Goal: Task Accomplishment & Management: Complete application form

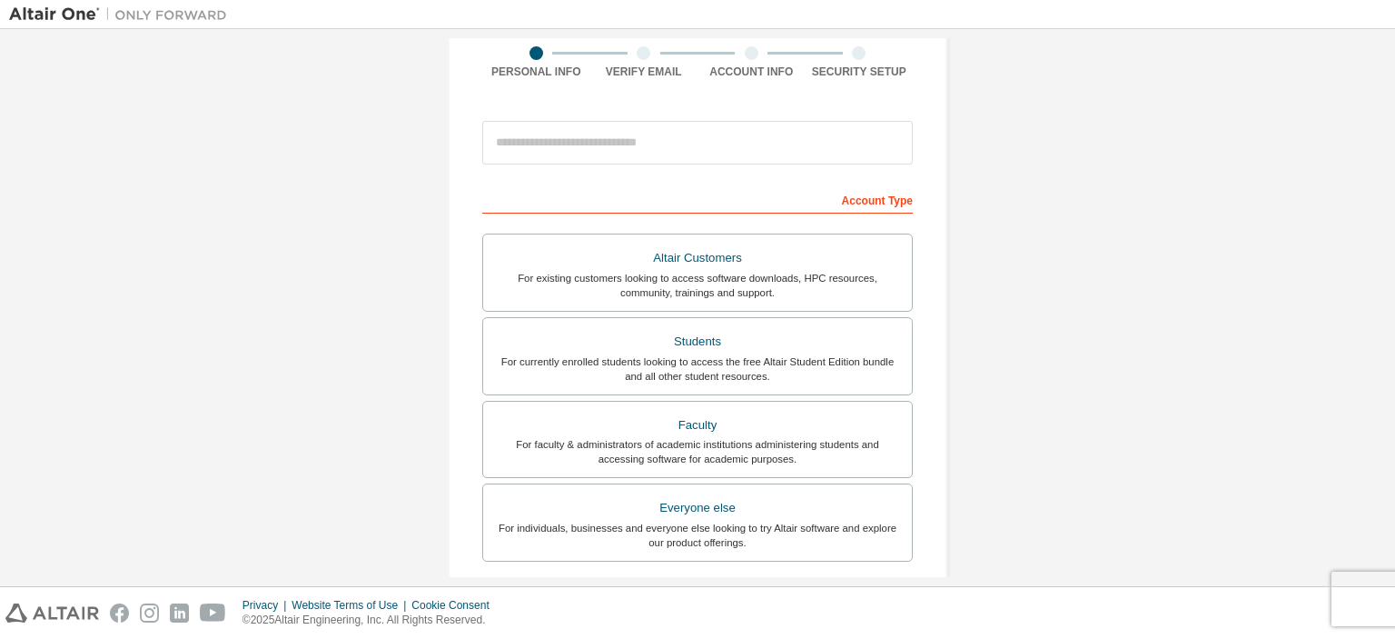
scroll to position [144, 0]
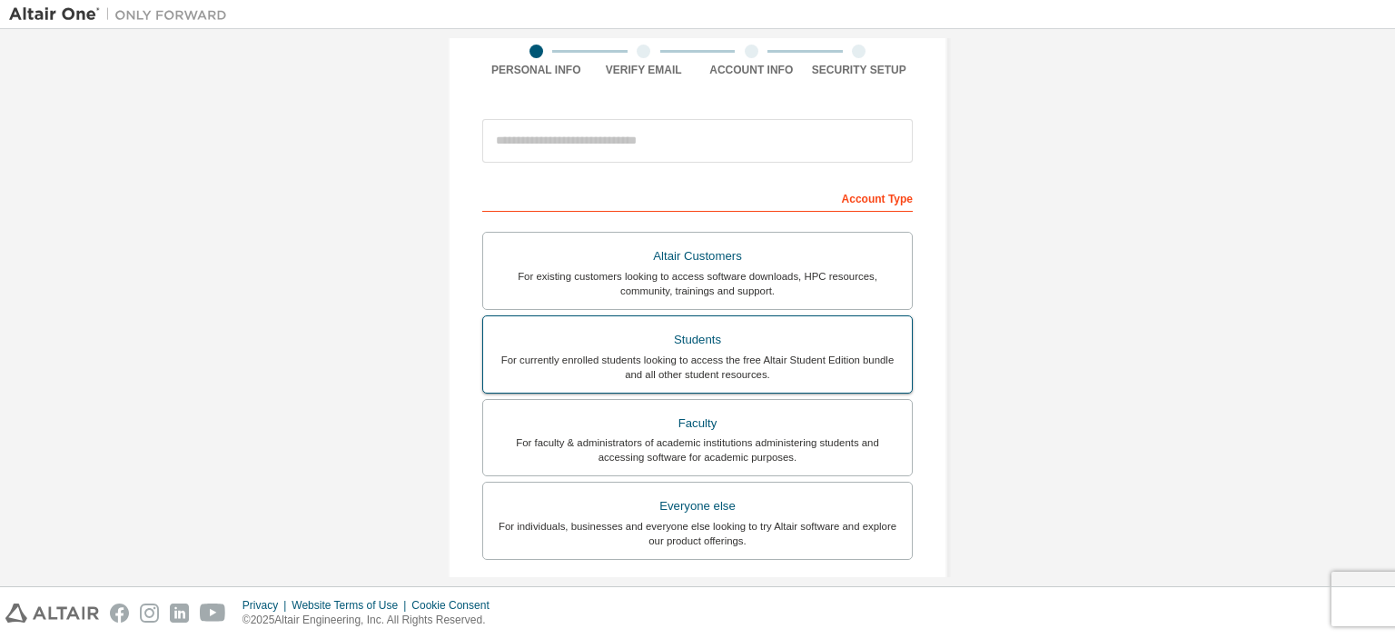
click at [748, 358] on div "For currently enrolled students looking to access the free Altair Student Editi…" at bounding box center [697, 366] width 407 height 29
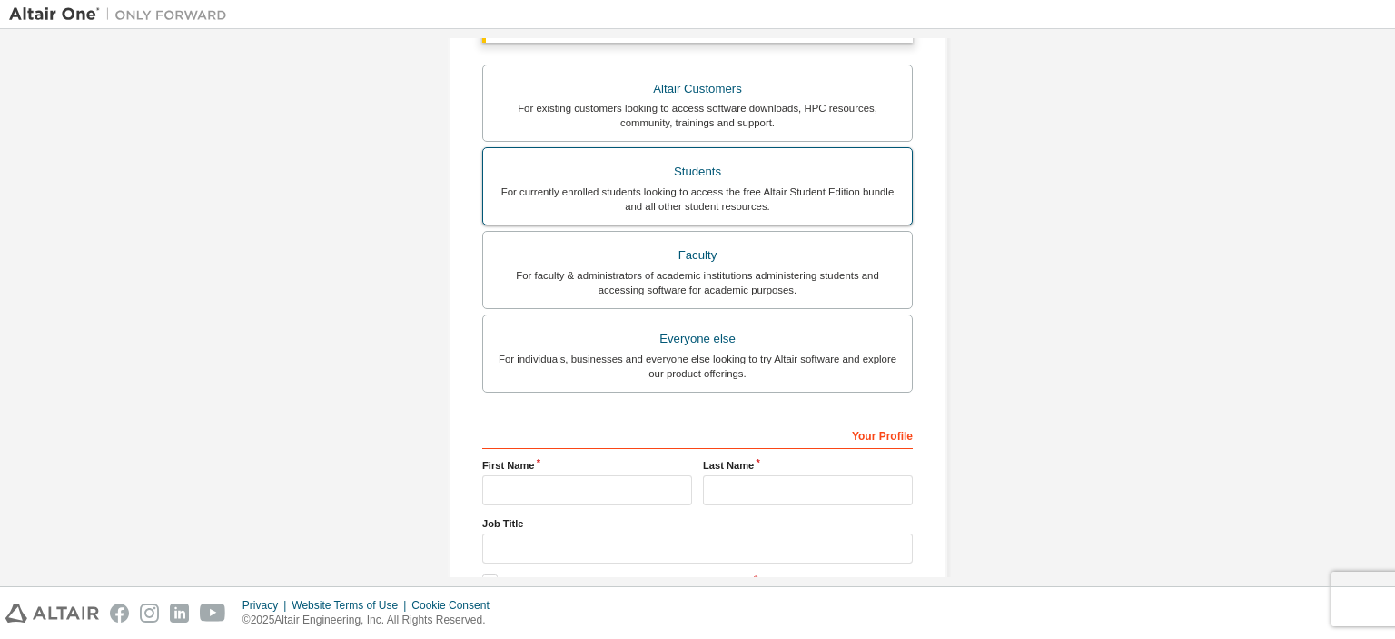
scroll to position [467, 0]
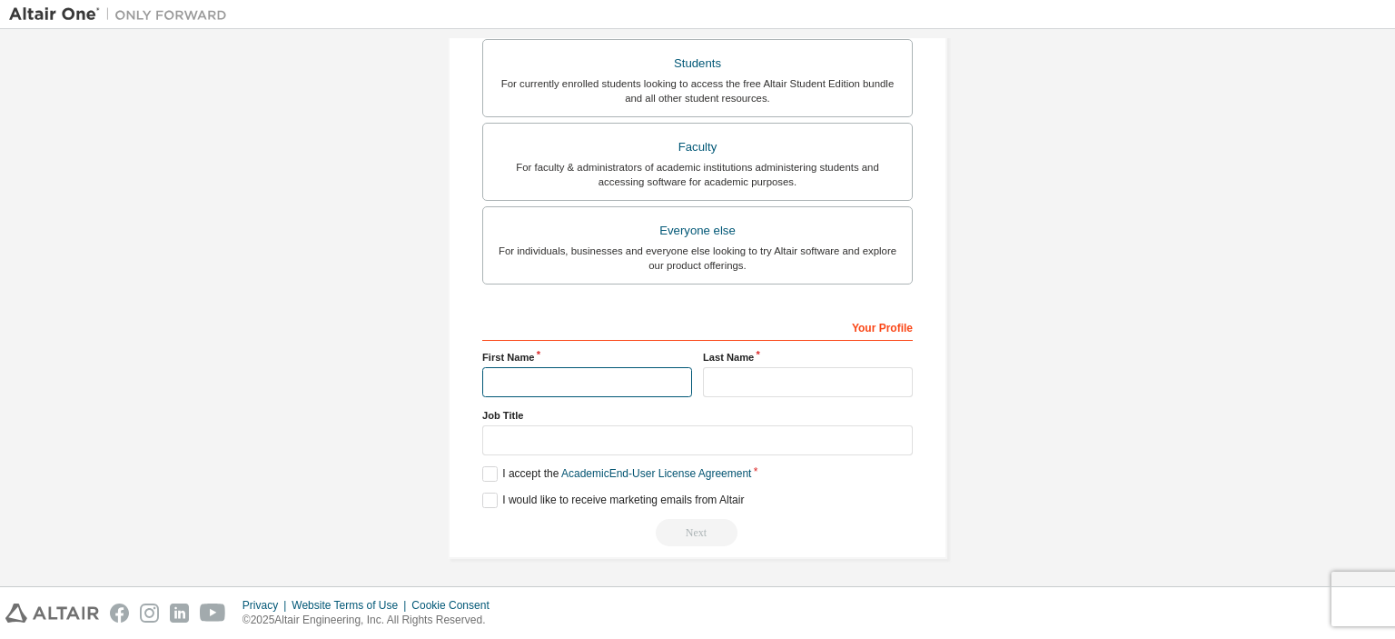
click at [644, 376] on input "text" at bounding box center [587, 382] width 210 height 30
type input "****"
click at [779, 380] on input "text" at bounding box center [808, 382] width 210 height 30
type input "****"
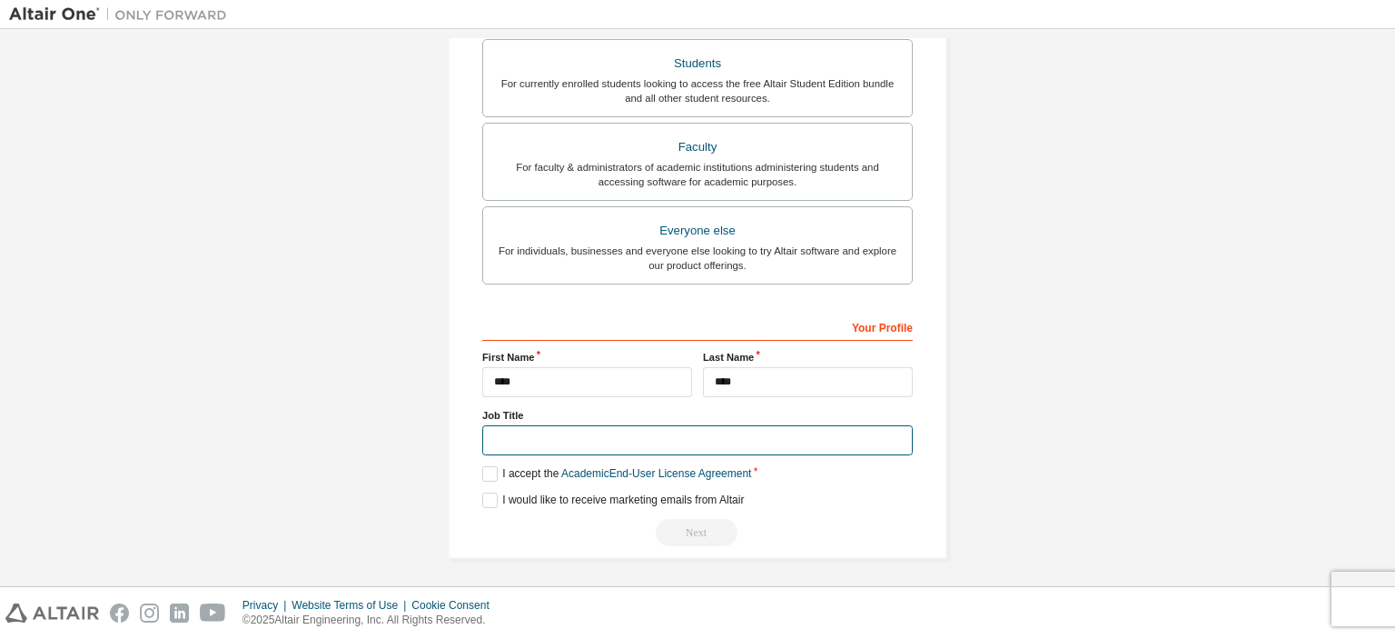
click at [629, 441] on input "text" at bounding box center [697, 440] width 431 height 30
type input "*******"
click at [493, 469] on label "I accept the Academic End-User License Agreement" at bounding box center [616, 473] width 269 height 15
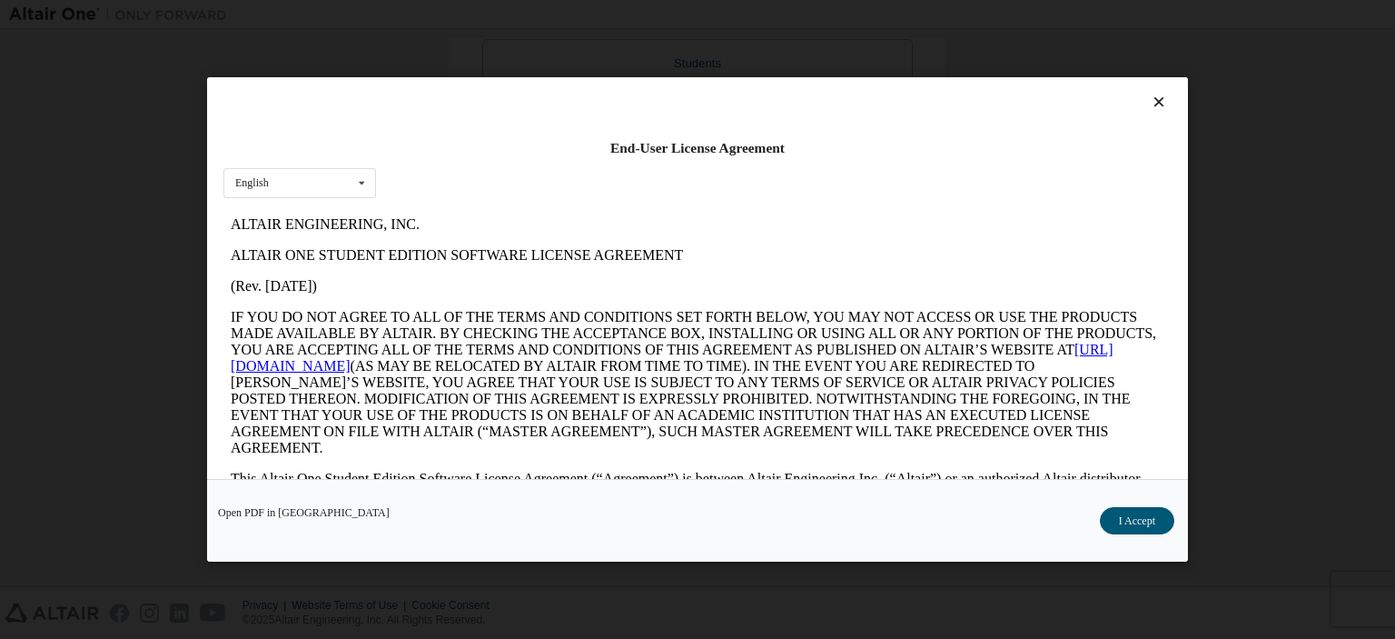
scroll to position [0, 0]
click at [1128, 516] on button "I Accept" at bounding box center [1137, 520] width 74 height 27
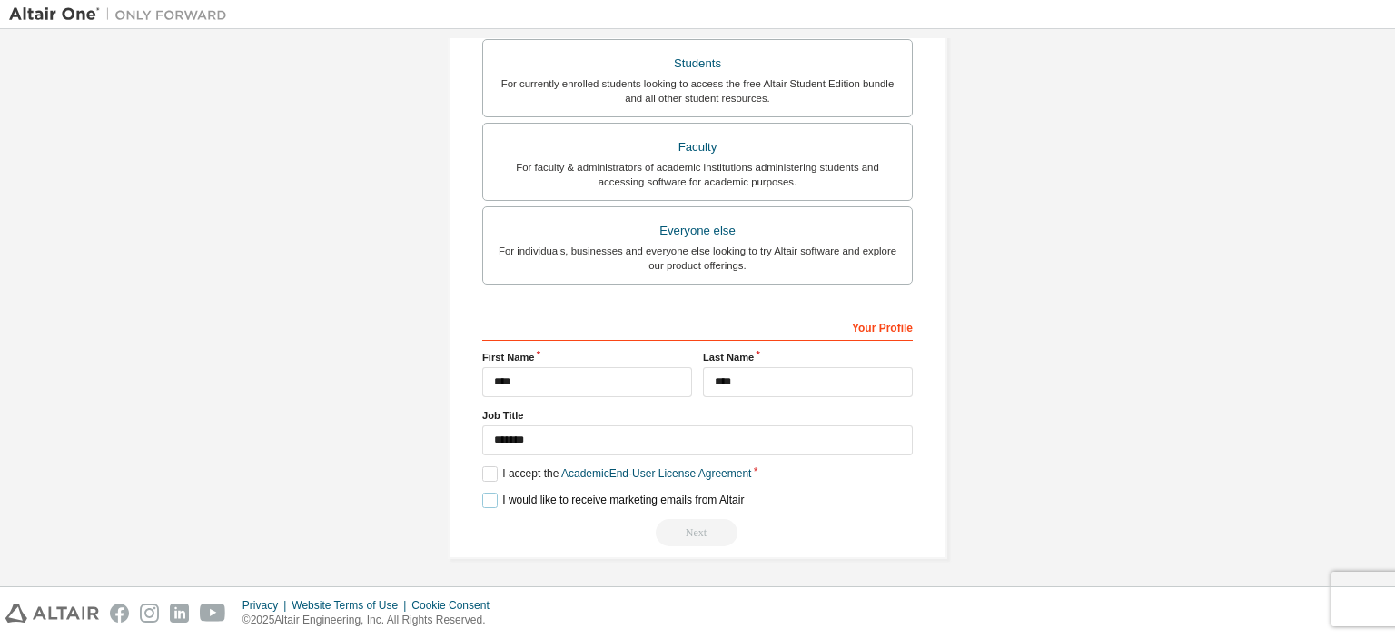
click at [495, 496] on label "I would like to receive marketing emails from Altair" at bounding box center [613, 499] width 262 height 15
click at [489, 493] on label "I would like to receive marketing emails from Altair" at bounding box center [613, 499] width 262 height 15
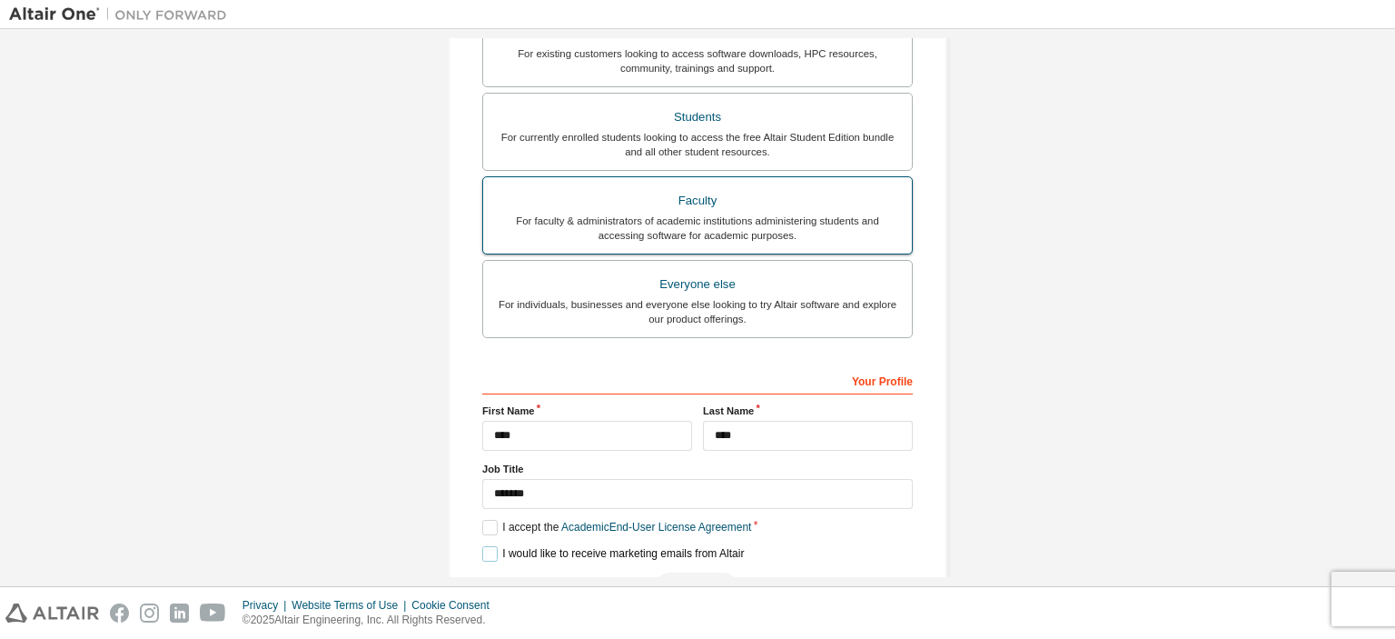
scroll to position [467, 0]
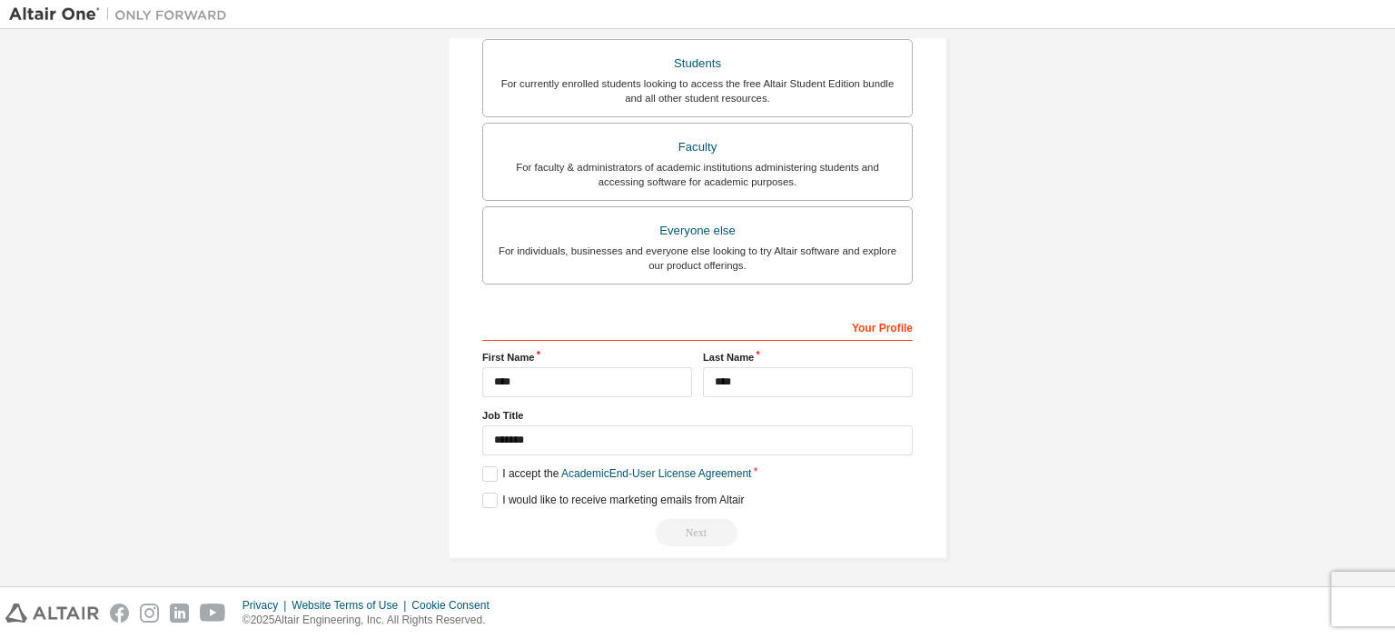
click at [709, 522] on div "Next" at bounding box center [697, 532] width 431 height 27
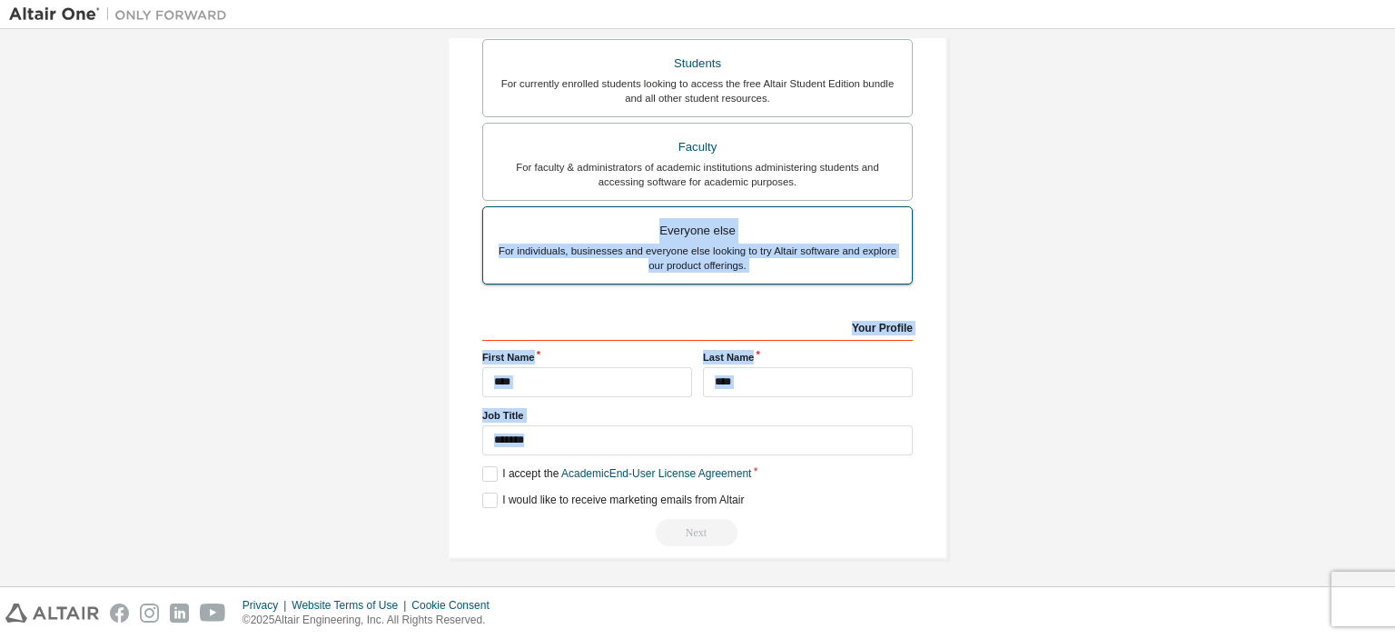
drag, startPoint x: 709, startPoint y: 522, endPoint x: 803, endPoint y: 239, distance: 298.7
click at [803, 239] on div "Account Type Academic emails outside our recognised list will require manual ve…" at bounding box center [697, 203] width 431 height 686
click at [856, 305] on div "Account Type Academic emails outside our recognised list will require manual ve…" at bounding box center [697, 203] width 431 height 686
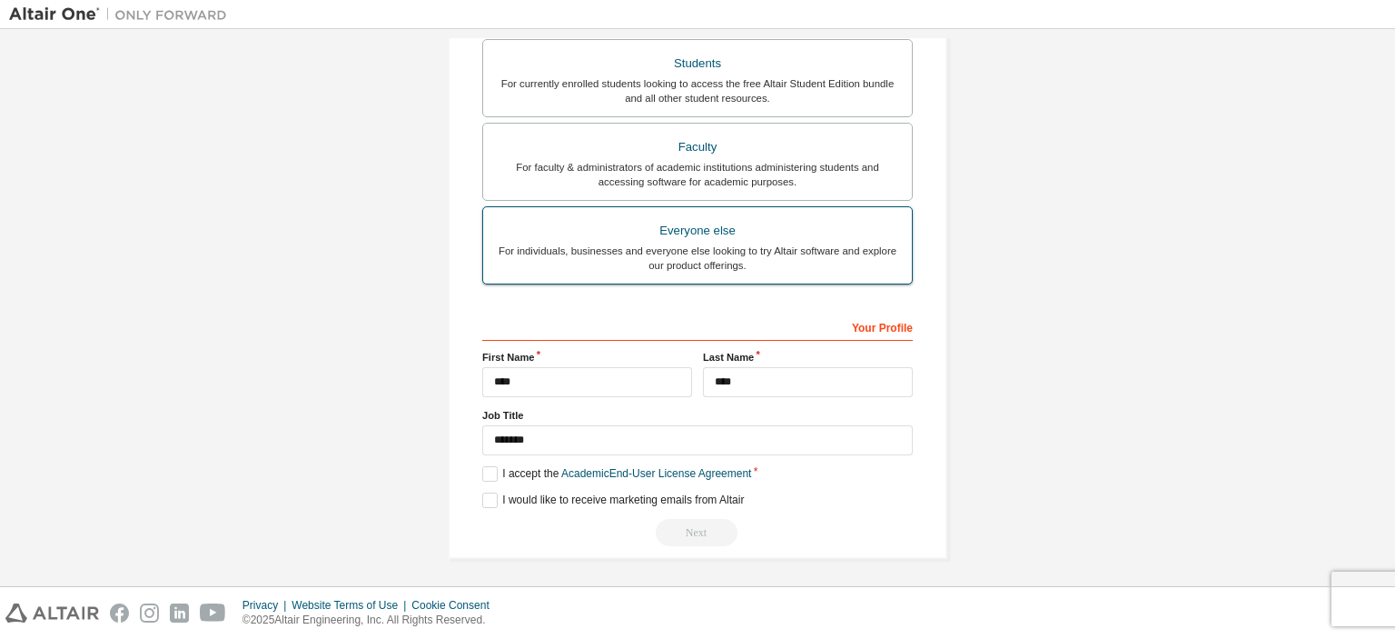
click at [745, 263] on div "For individuals, businesses and everyone else looking to try Altair software an…" at bounding box center [697, 257] width 407 height 29
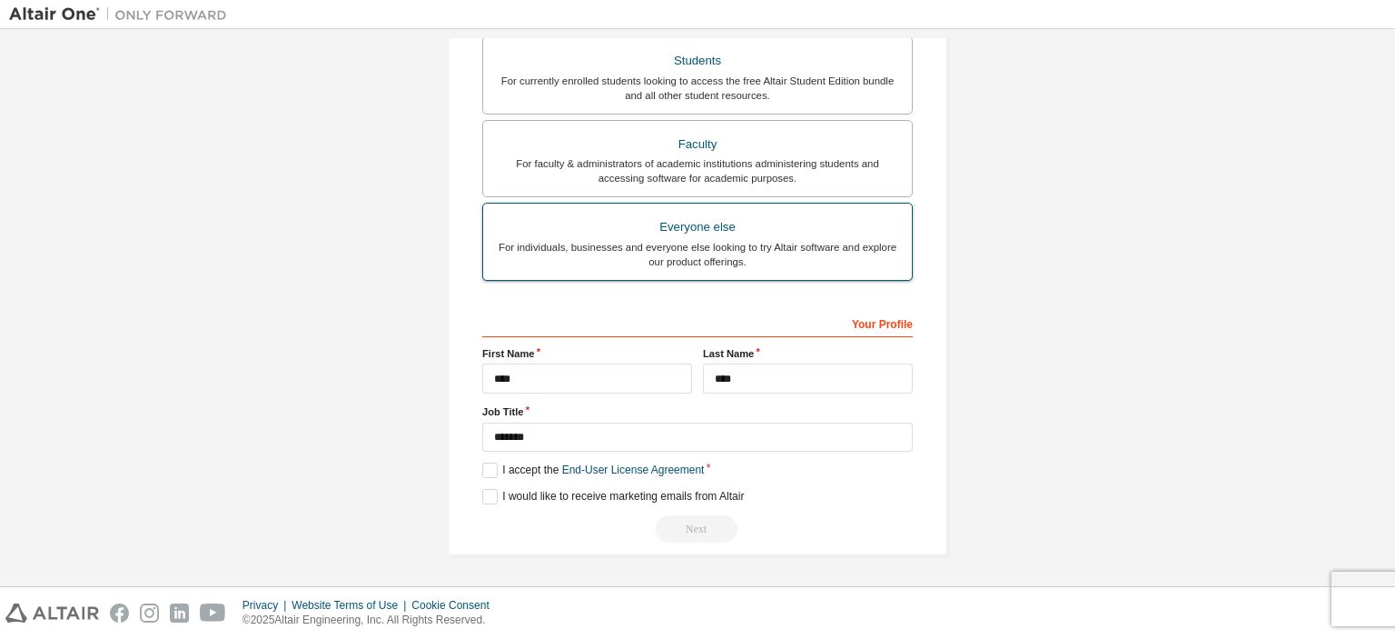
scroll to position [420, 0]
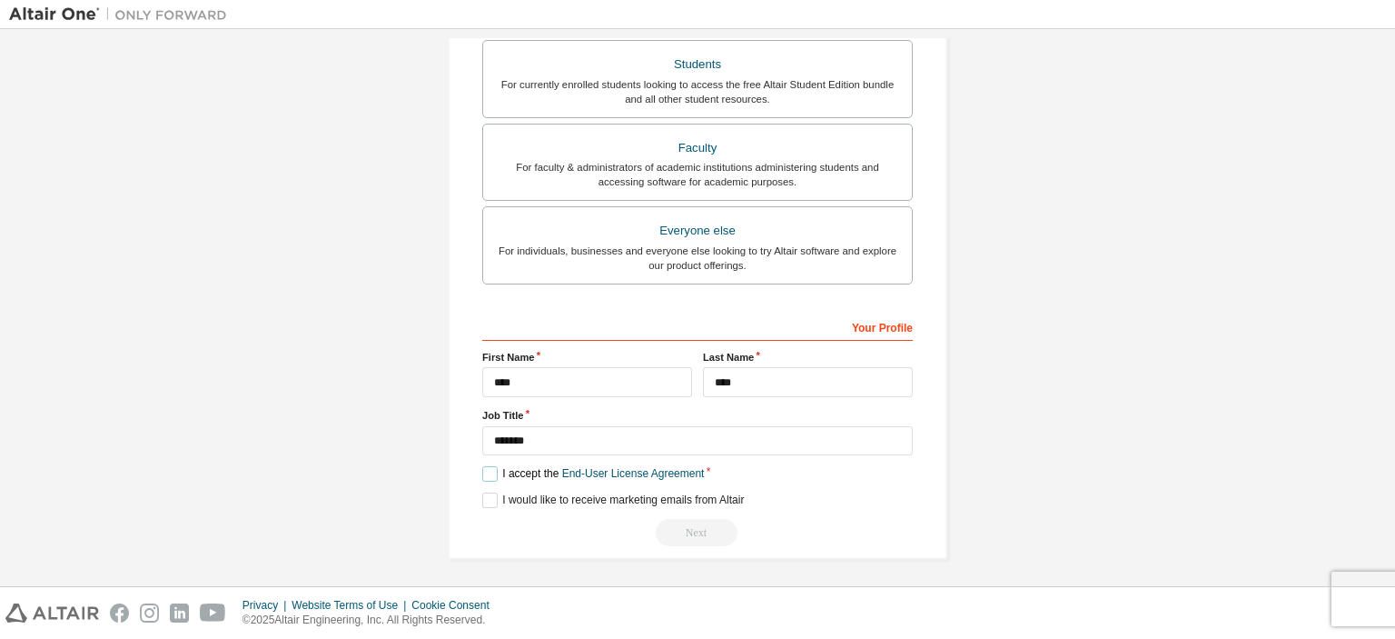
click at [494, 475] on label "I accept the End-User License Agreement" at bounding box center [593, 473] width 222 height 15
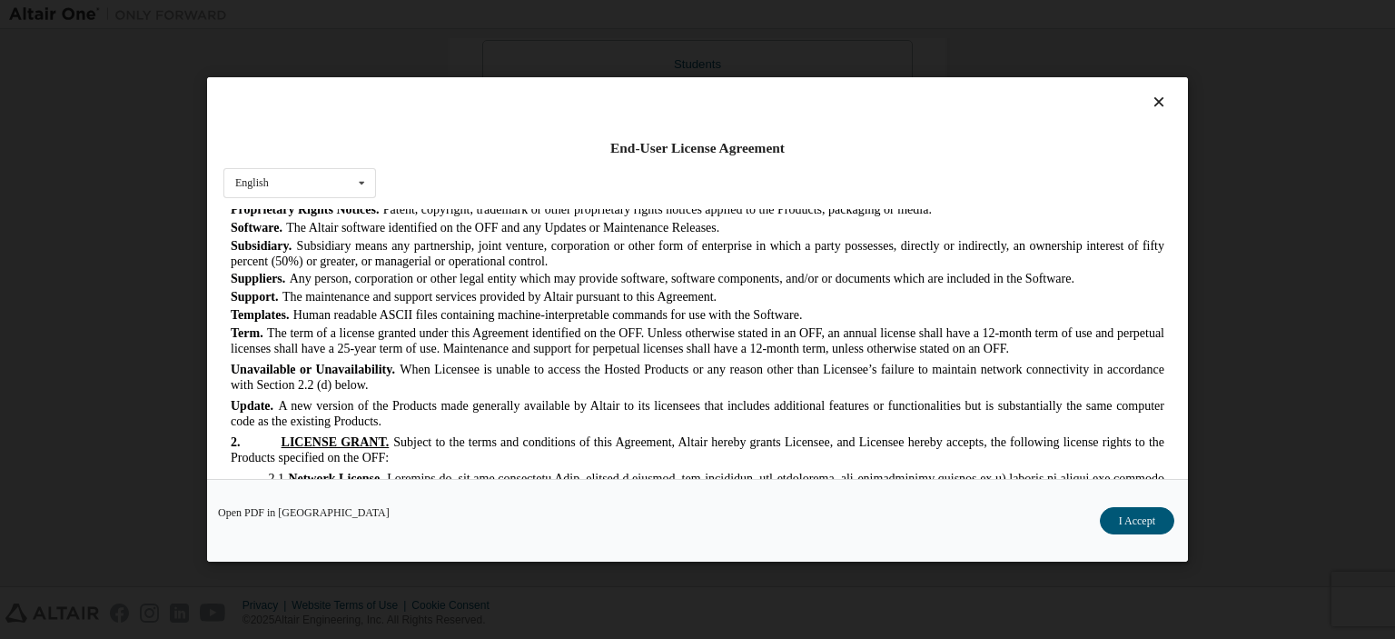
scroll to position [1424, 0]
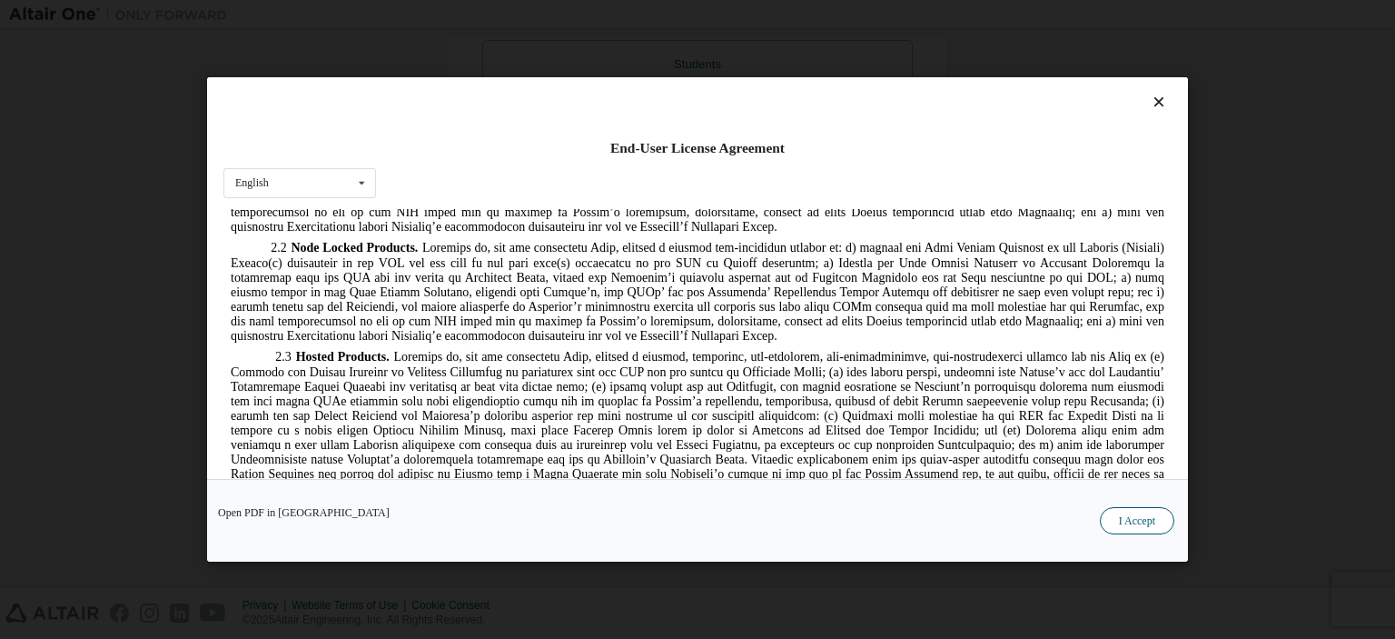
click at [1141, 530] on button "I Accept" at bounding box center [1137, 520] width 74 height 27
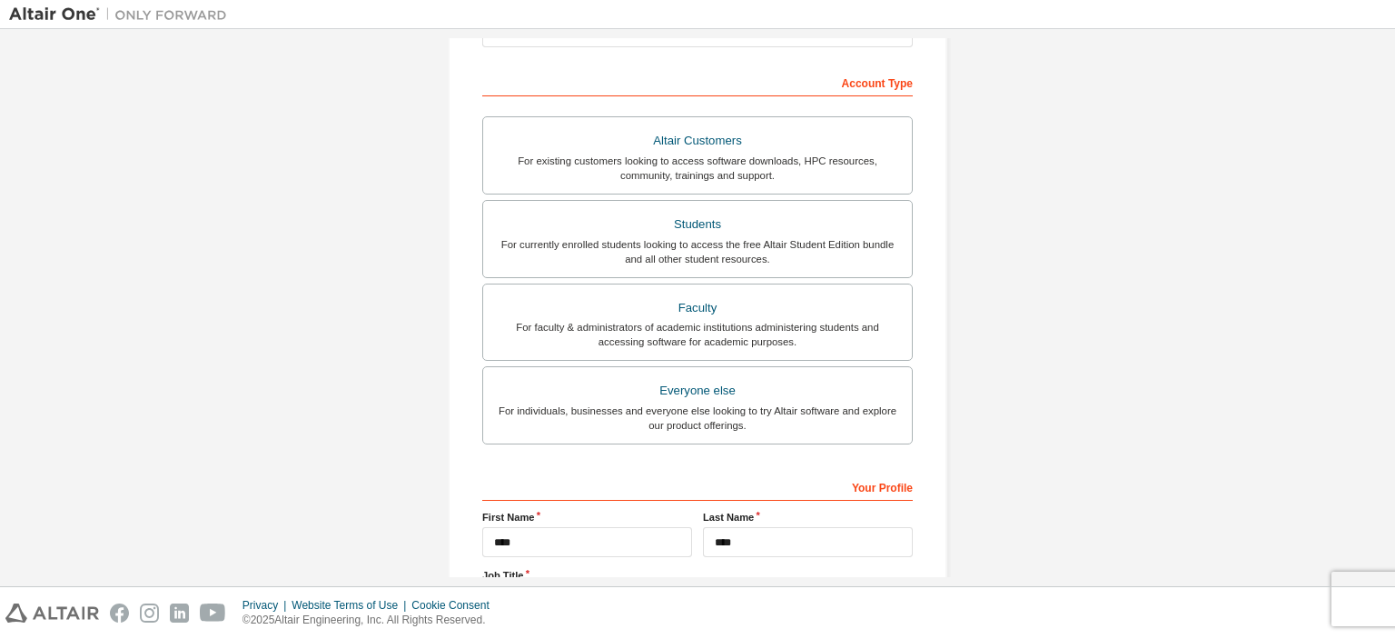
scroll to position [420, 0]
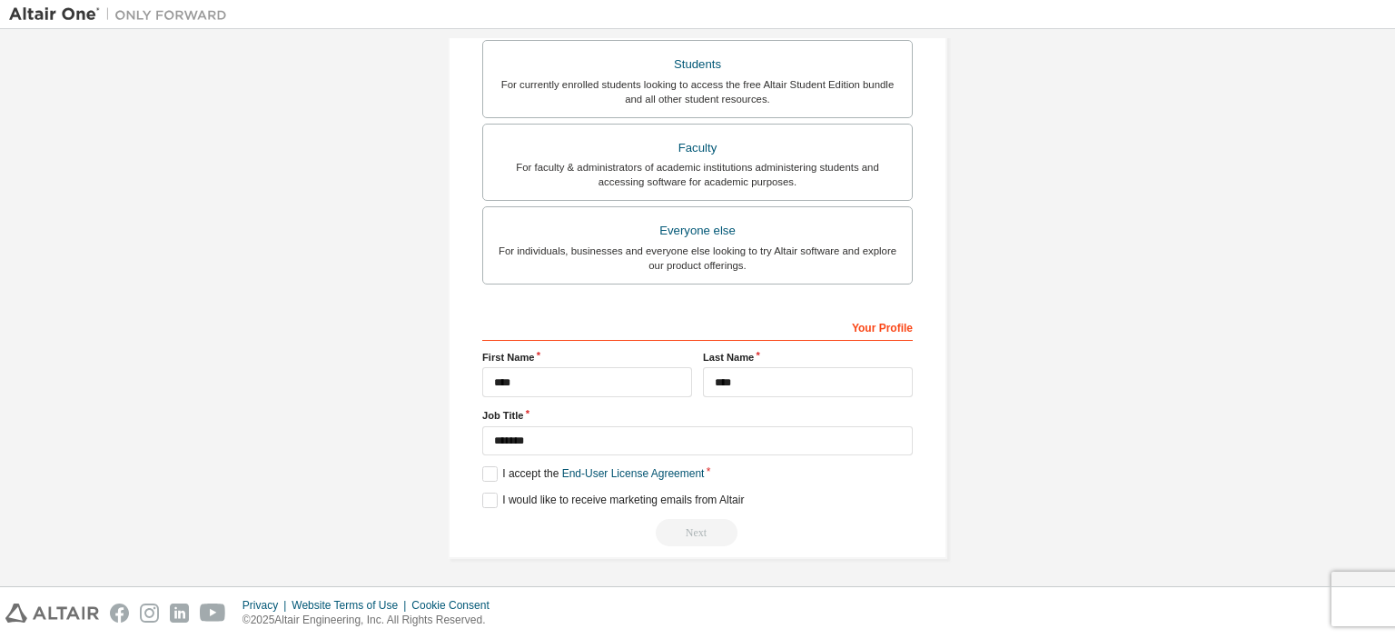
click at [707, 539] on div "Next" at bounding box center [697, 532] width 431 height 27
click at [491, 499] on label "I would like to receive marketing emails from Altair" at bounding box center [613, 499] width 262 height 15
click at [689, 532] on div "Next" at bounding box center [697, 532] width 431 height 27
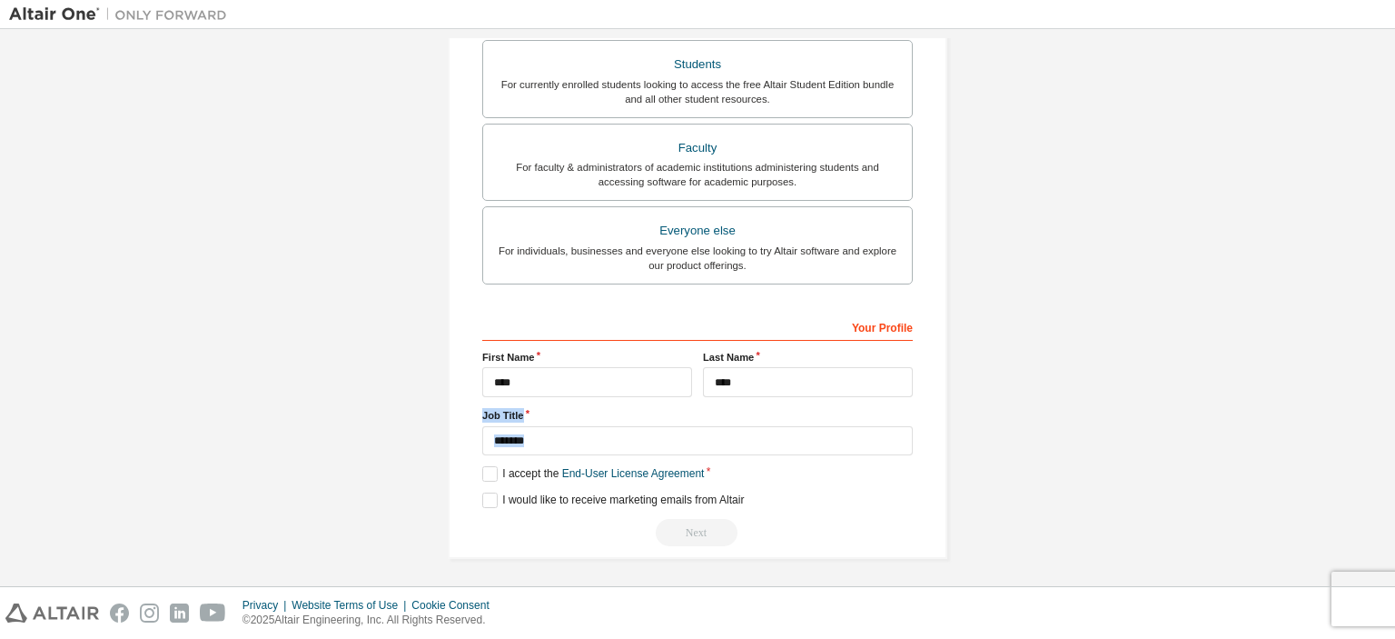
drag, startPoint x: 689, startPoint y: 532, endPoint x: 725, endPoint y: 369, distance: 167.5
click at [725, 369] on div "**********" at bounding box center [697, 429] width 431 height 235
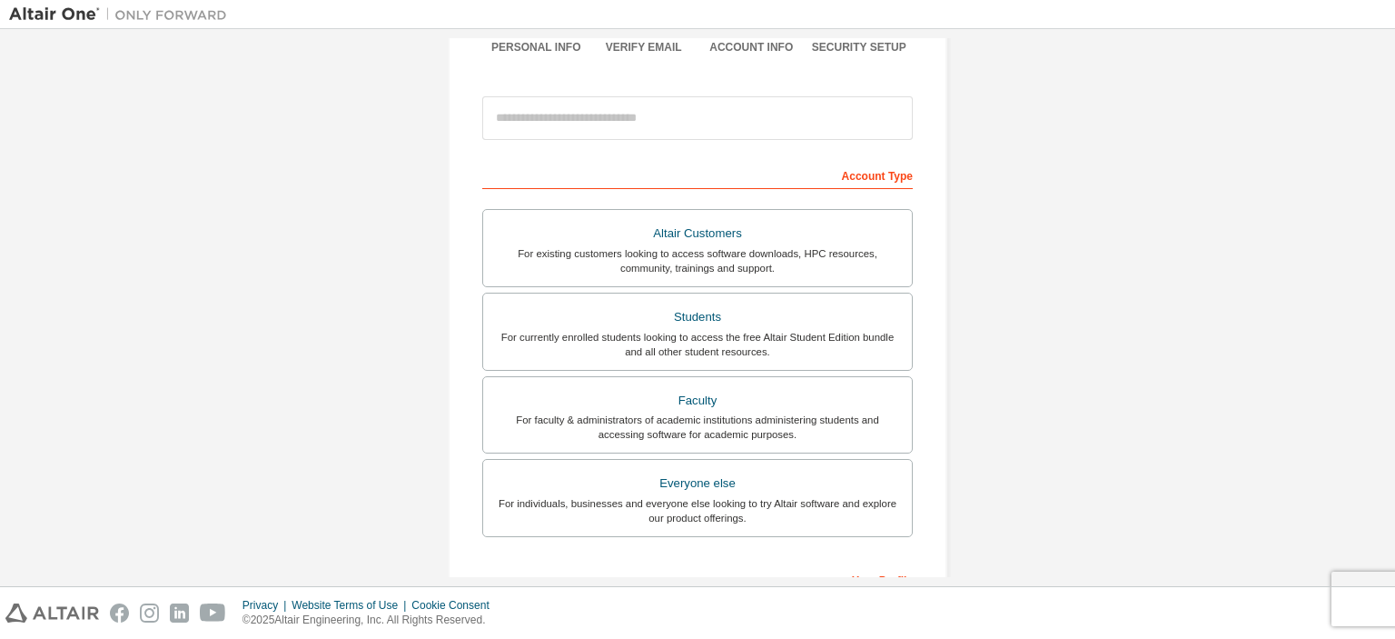
scroll to position [165, 0]
click at [725, 369] on label "Students For currently enrolled students looking to access the free Altair Stud…" at bounding box center [697, 333] width 431 height 78
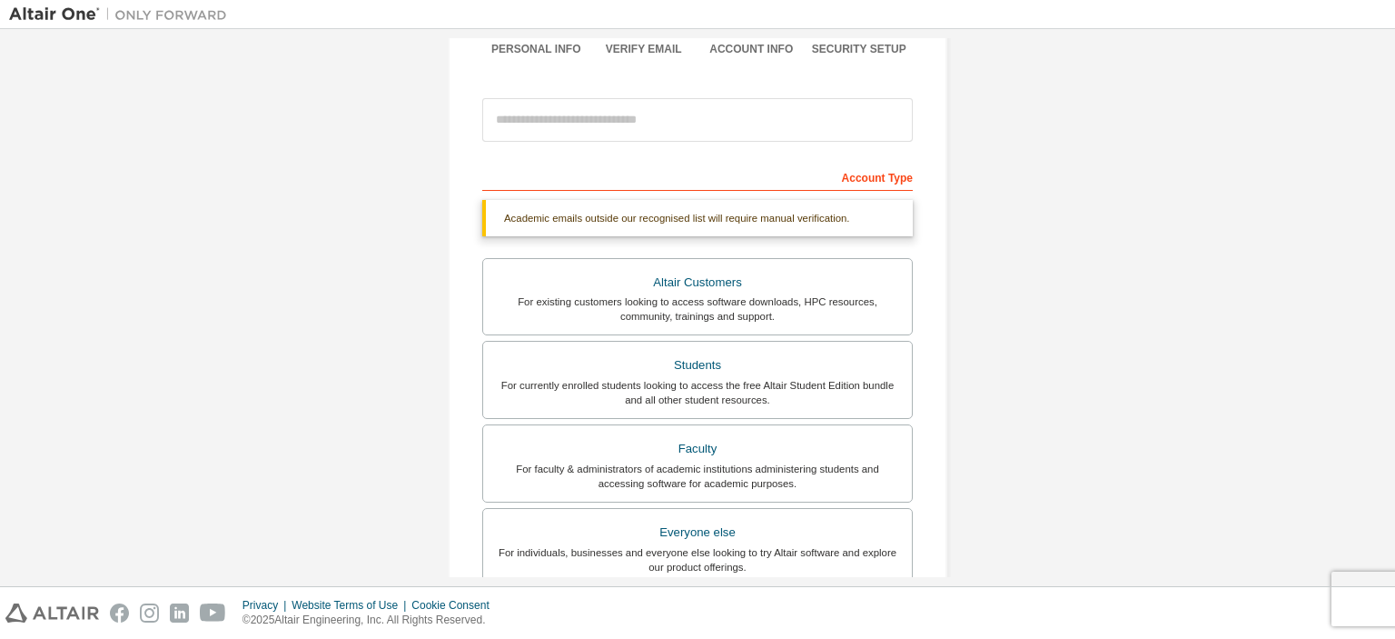
scroll to position [467, 0]
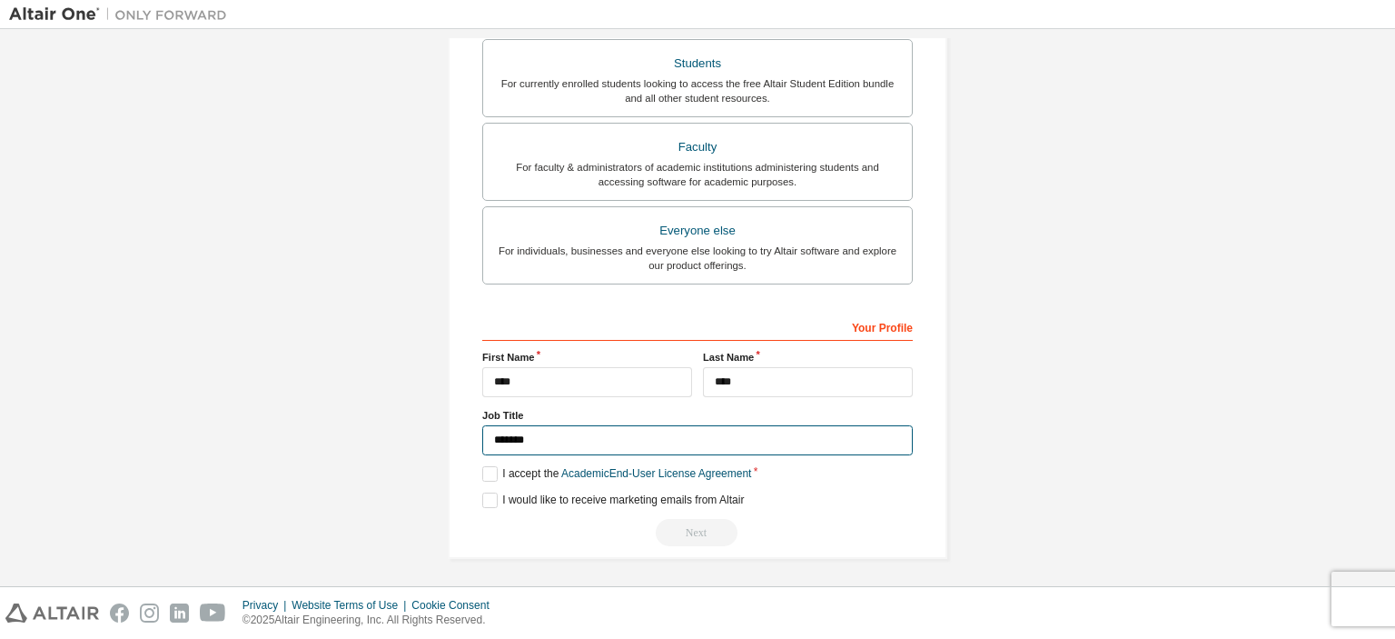
click at [542, 441] on input "*******" at bounding box center [697, 440] width 431 height 30
click at [485, 468] on label "I accept the Academic End-User License Agreement" at bounding box center [616, 473] width 269 height 15
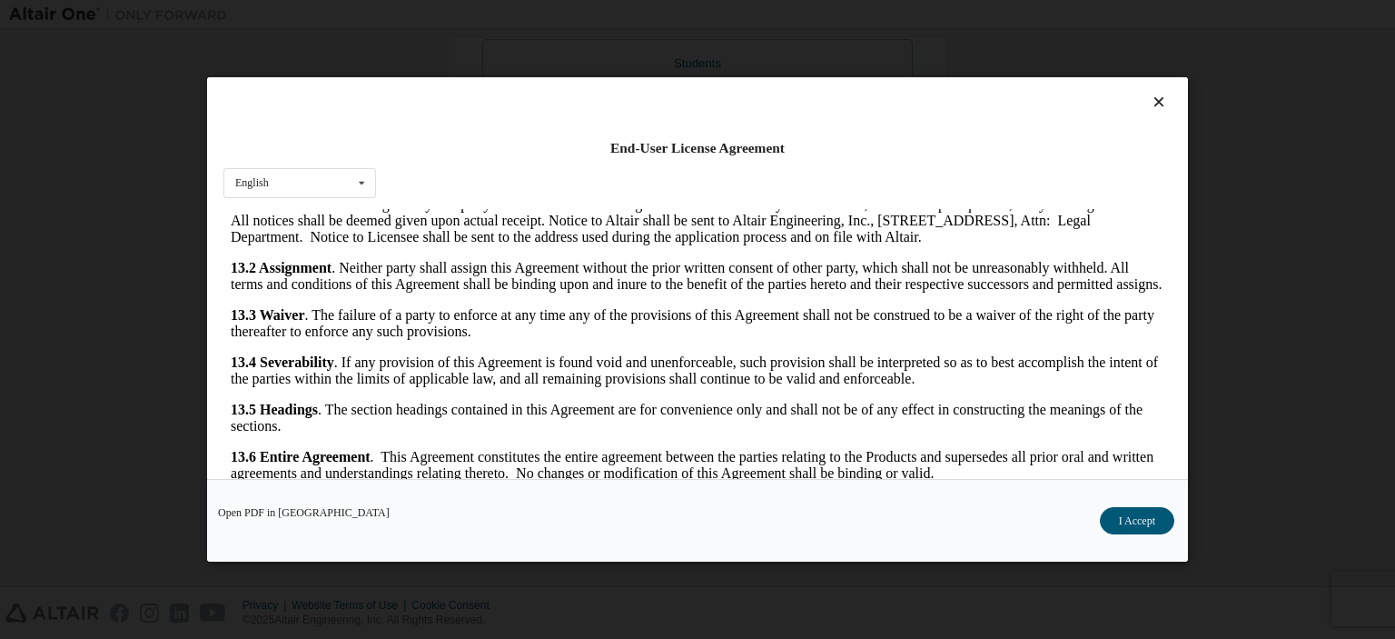
scroll to position [37, 0]
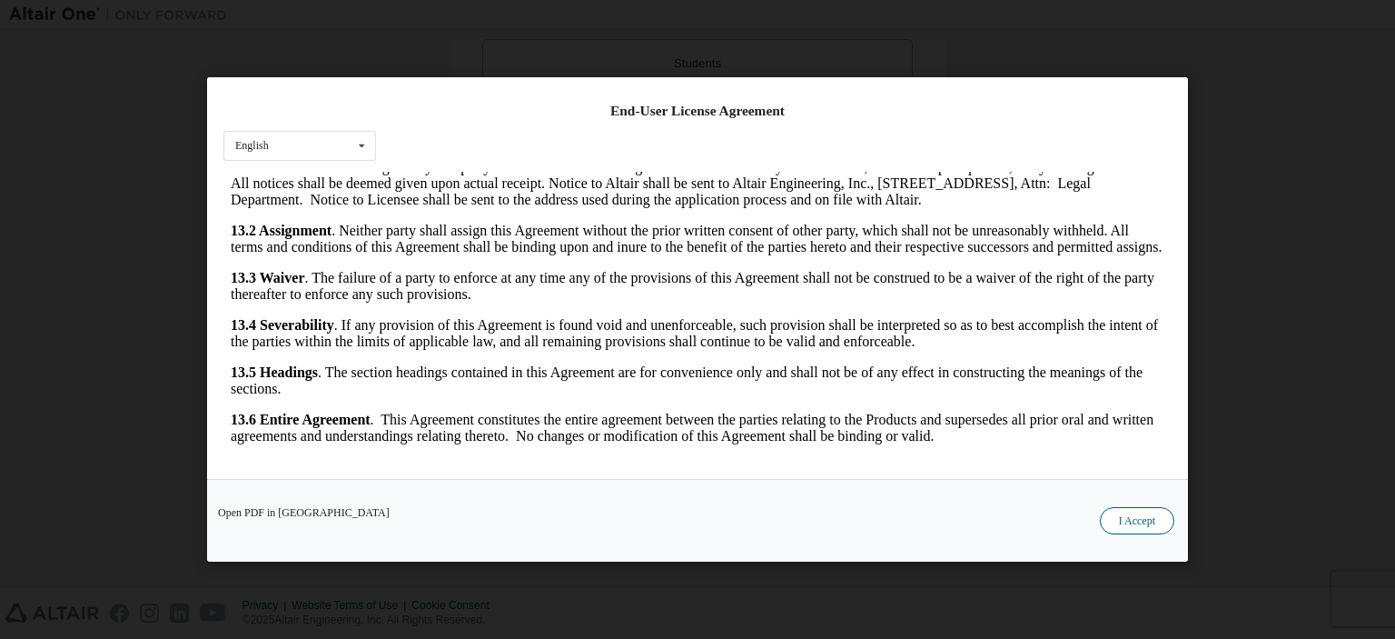
click at [1125, 517] on button "I Accept" at bounding box center [1137, 520] width 74 height 27
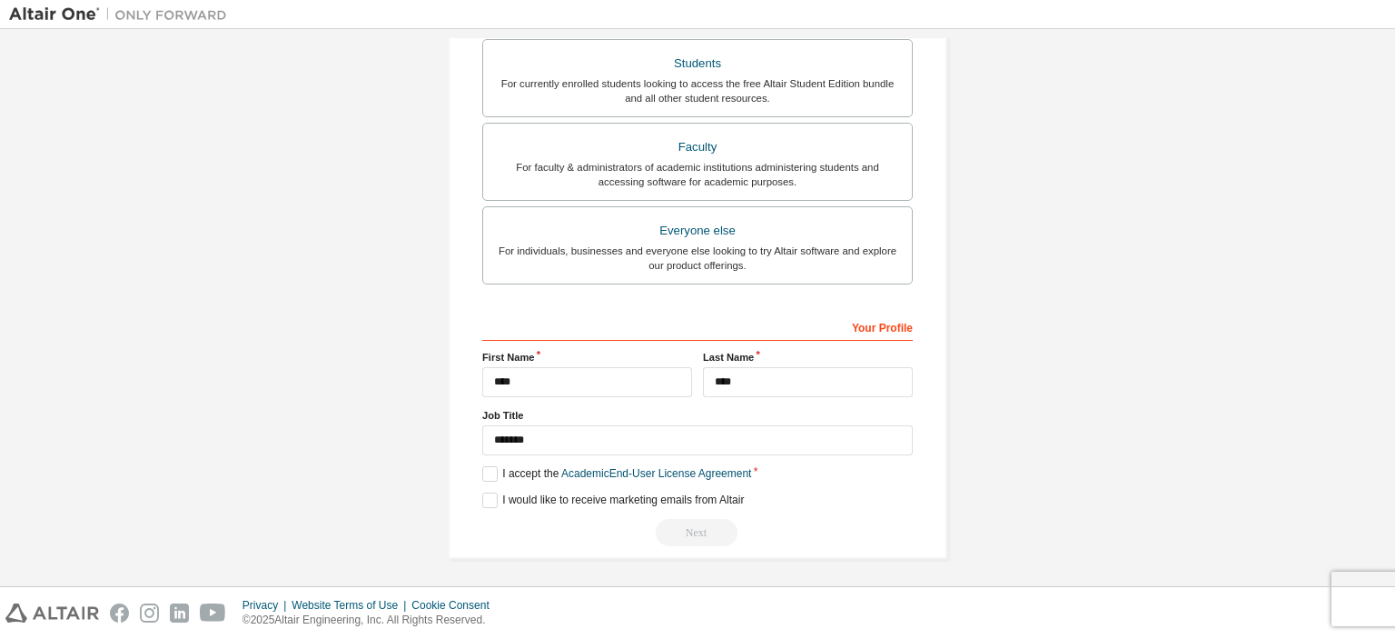
click at [700, 527] on div "Next" at bounding box center [697, 532] width 431 height 27
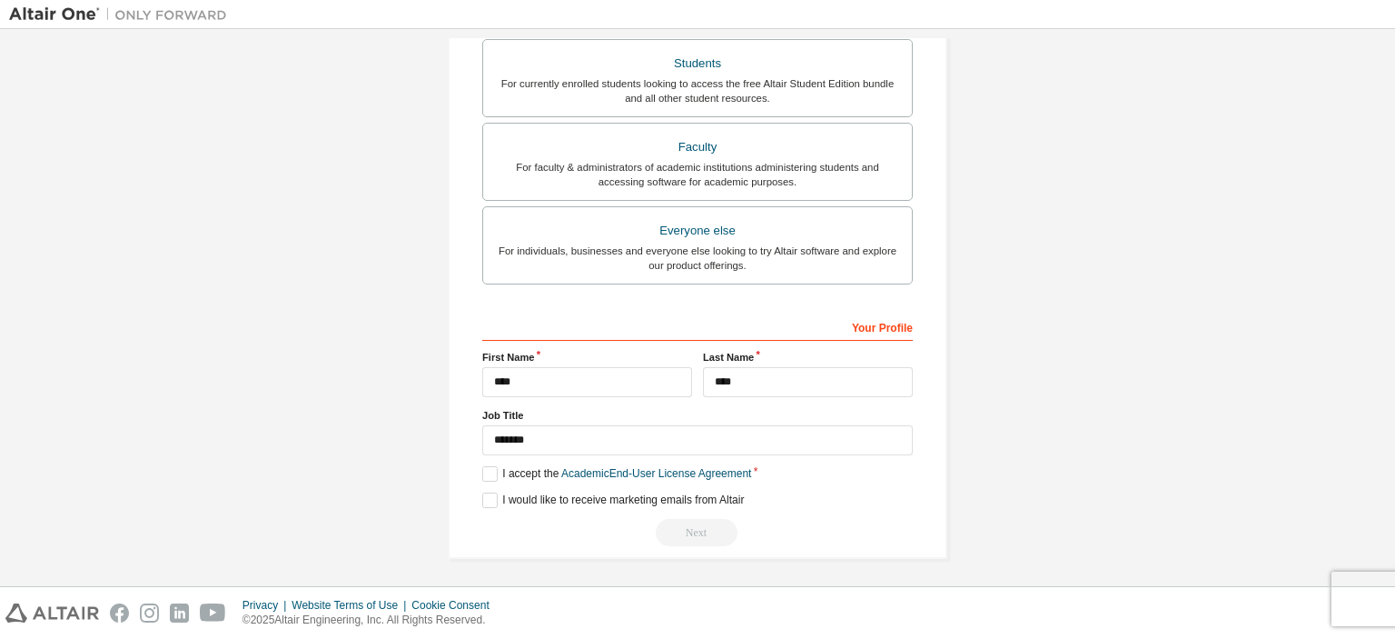
click at [700, 527] on div "Next" at bounding box center [697, 532] width 431 height 27
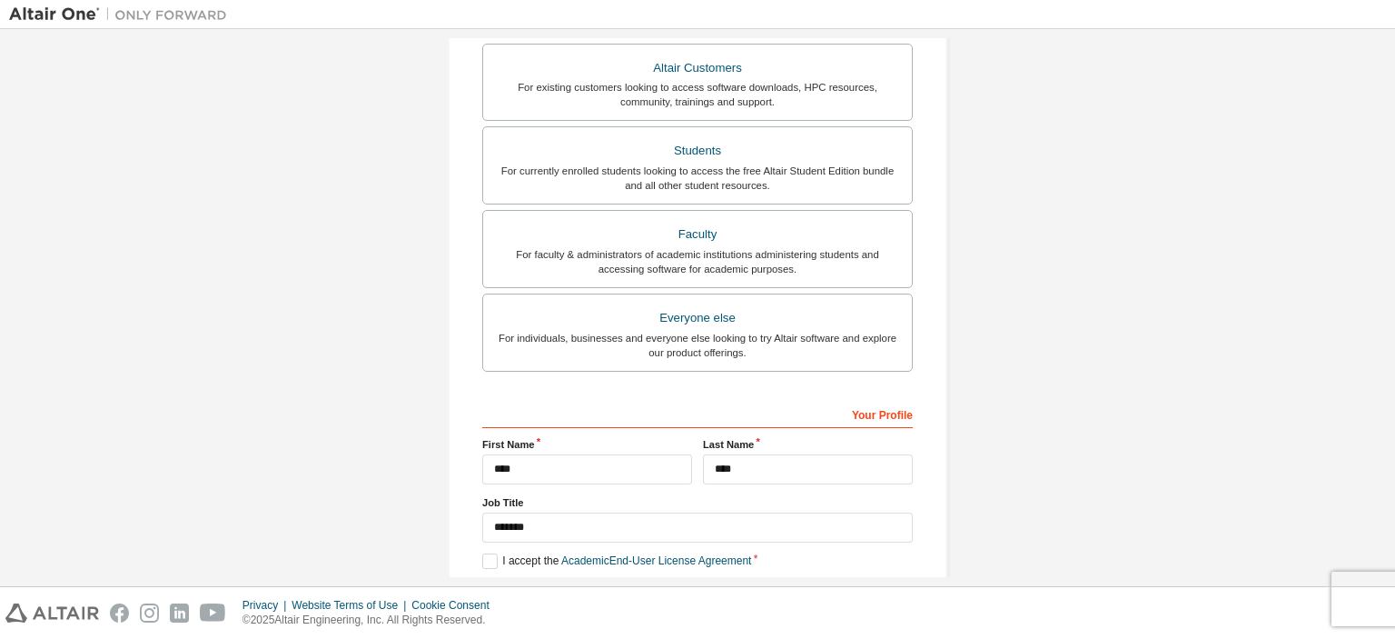
scroll to position [467, 0]
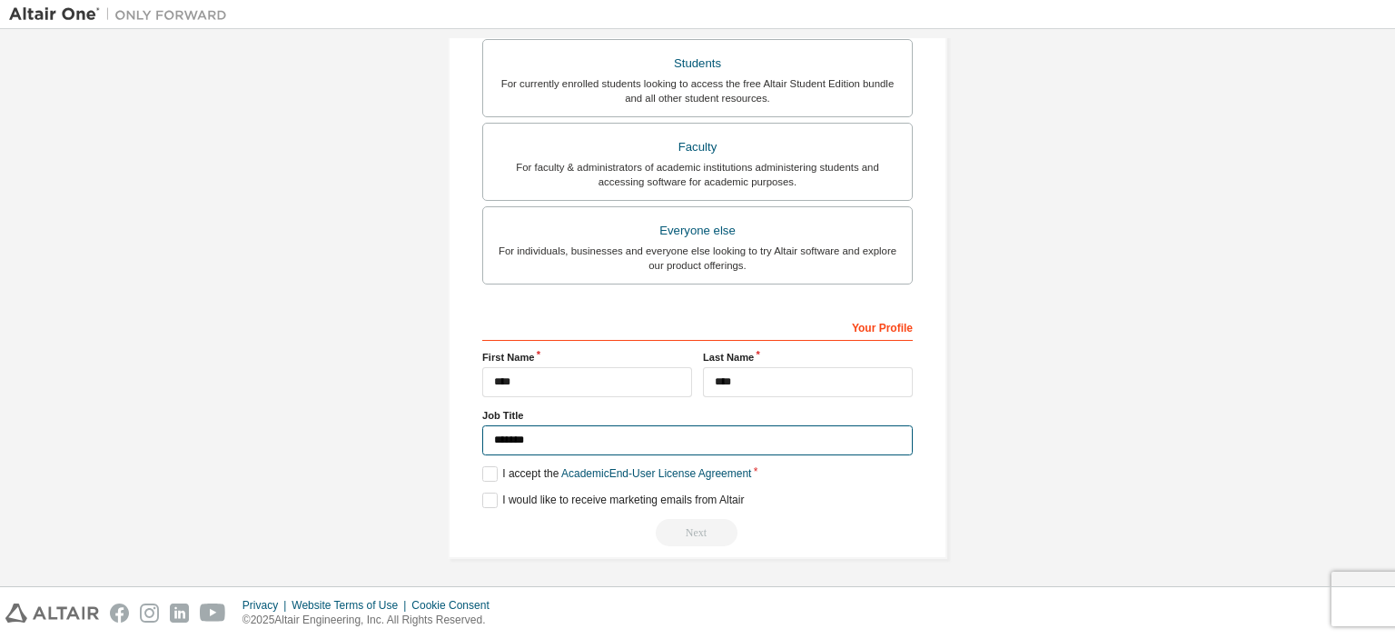
drag, startPoint x: 554, startPoint y: 441, endPoint x: 443, endPoint y: 442, distance: 110.8
click at [482, 442] on input "*******" at bounding box center [697, 440] width 431 height 30
type input "*******"
click at [798, 467] on div "I accept the Academic End-User License Agreement" at bounding box center [697, 473] width 431 height 15
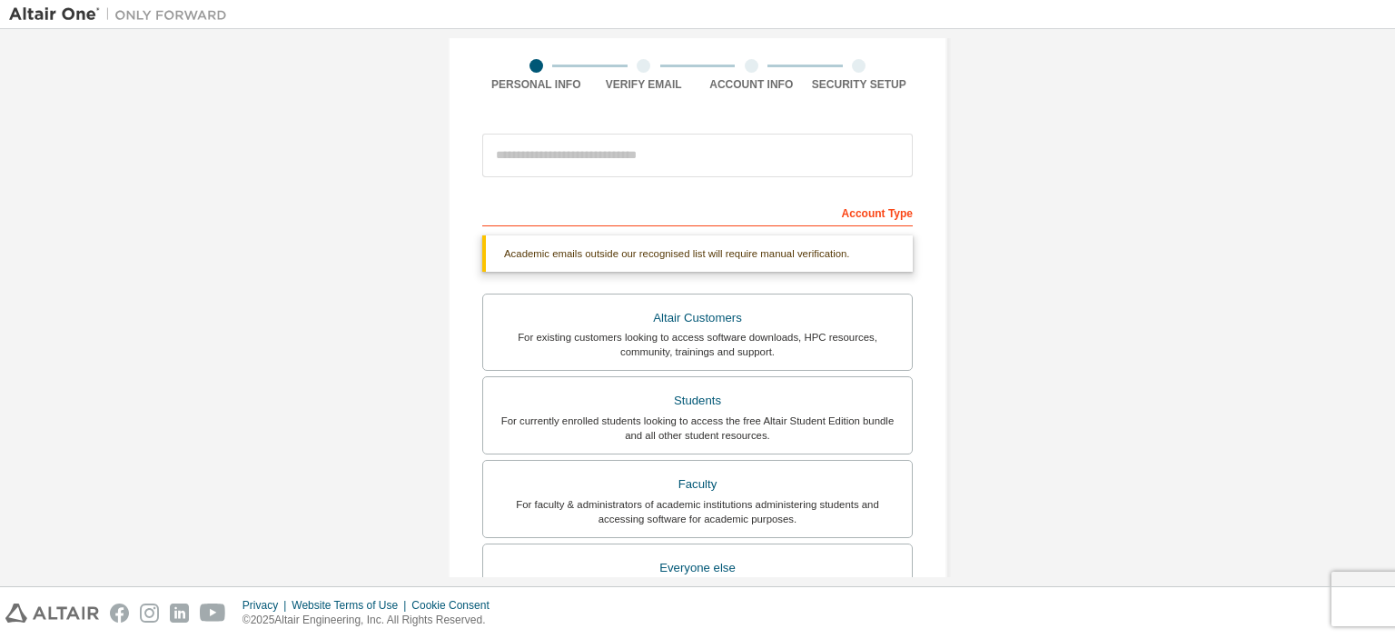
scroll to position [0, 0]
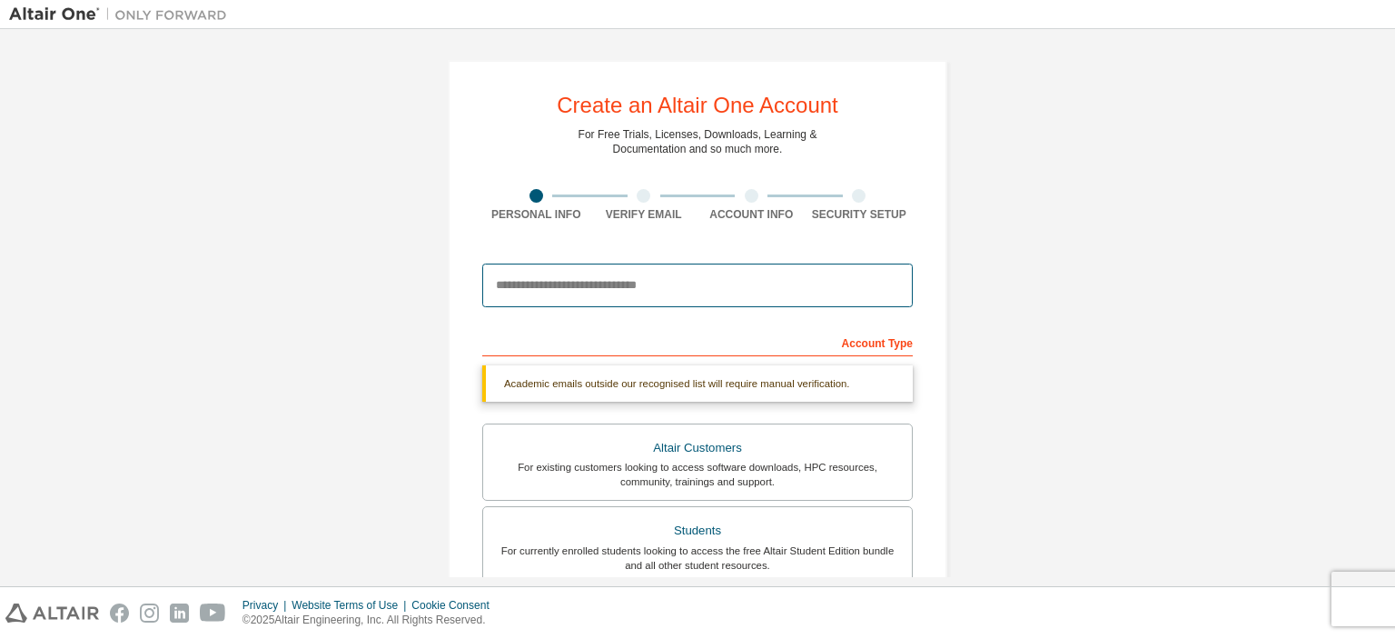
click at [575, 275] on input "email" at bounding box center [697, 285] width 431 height 44
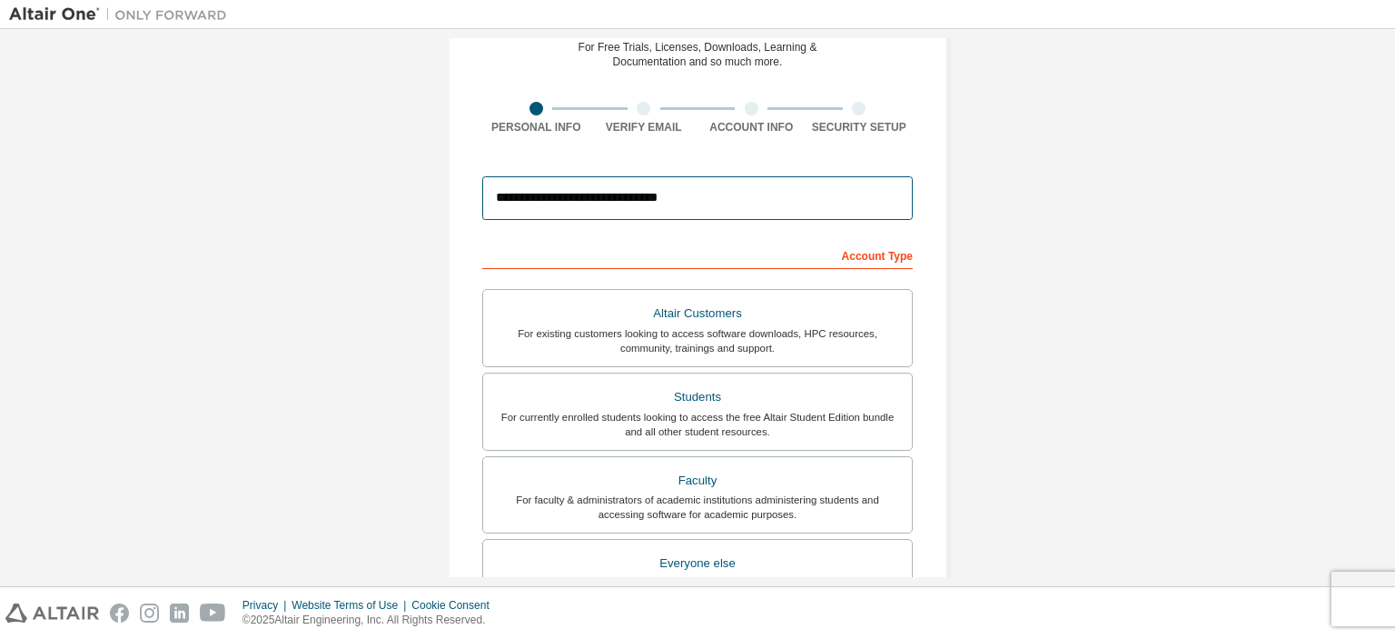
scroll to position [420, 0]
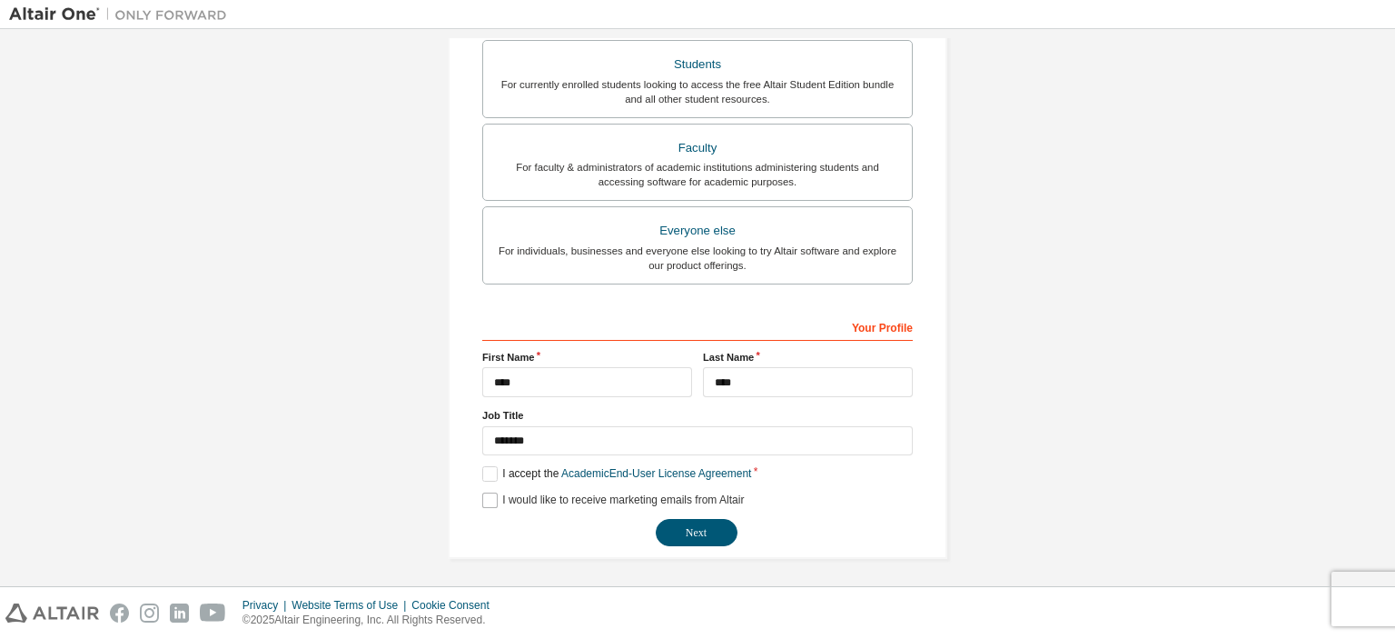
type input "**********"
click at [487, 496] on label "I would like to receive marketing emails from Altair" at bounding box center [613, 499] width 262 height 15
click at [685, 530] on button "Next" at bounding box center [697, 532] width 82 height 27
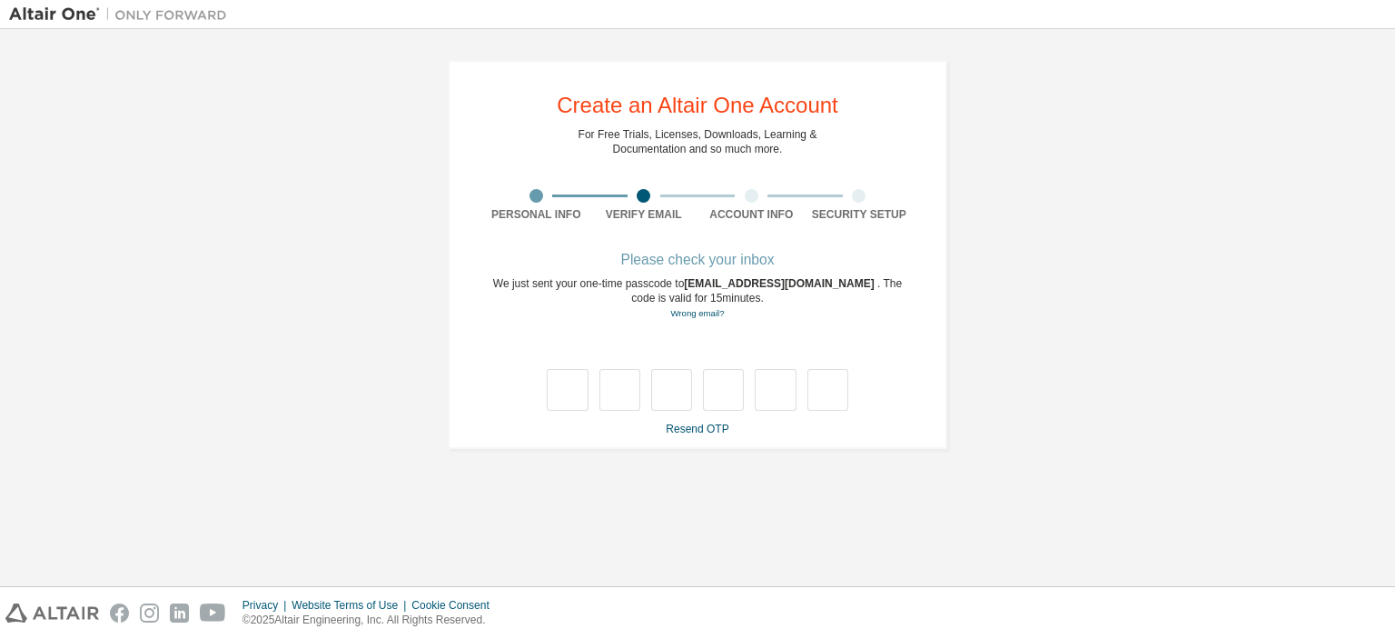
type input "*"
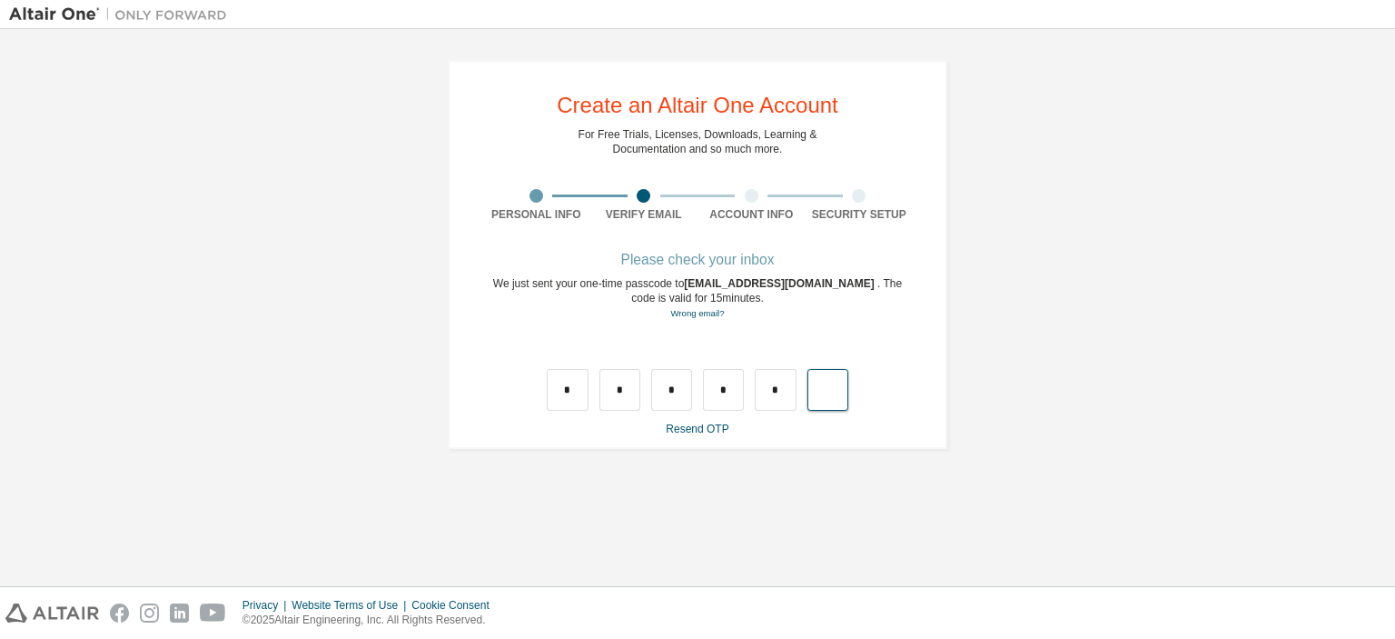
type input "*"
